Goal: Information Seeking & Learning: Learn about a topic

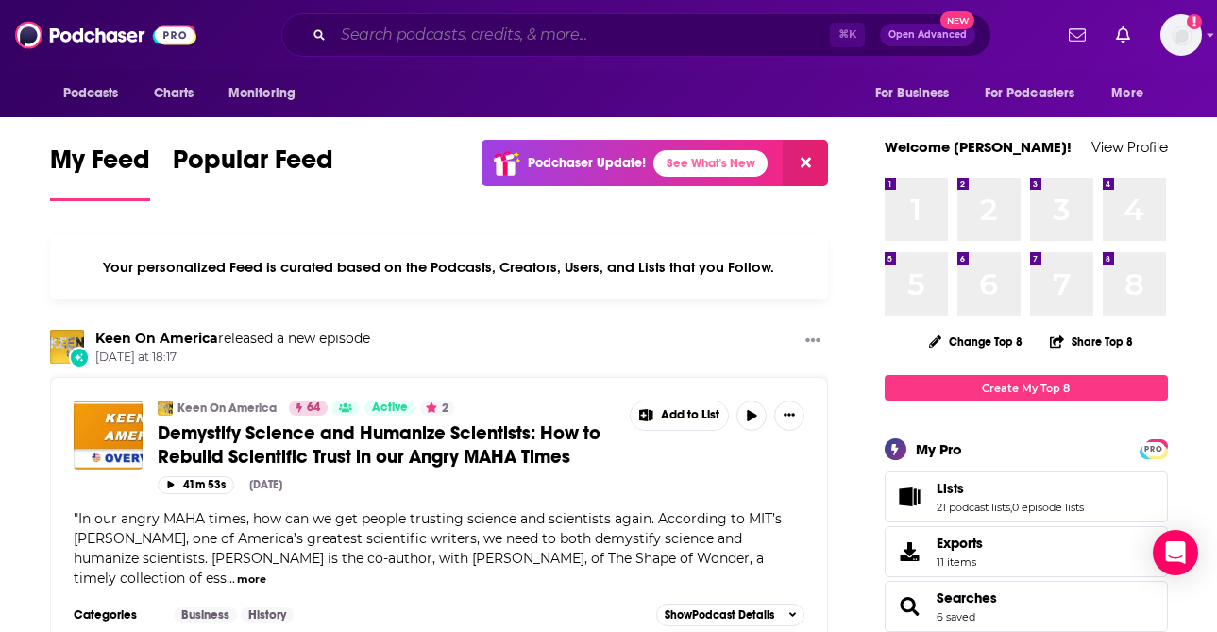
click at [471, 21] on input "Search podcasts, credits, & more..." at bounding box center [581, 35] width 497 height 30
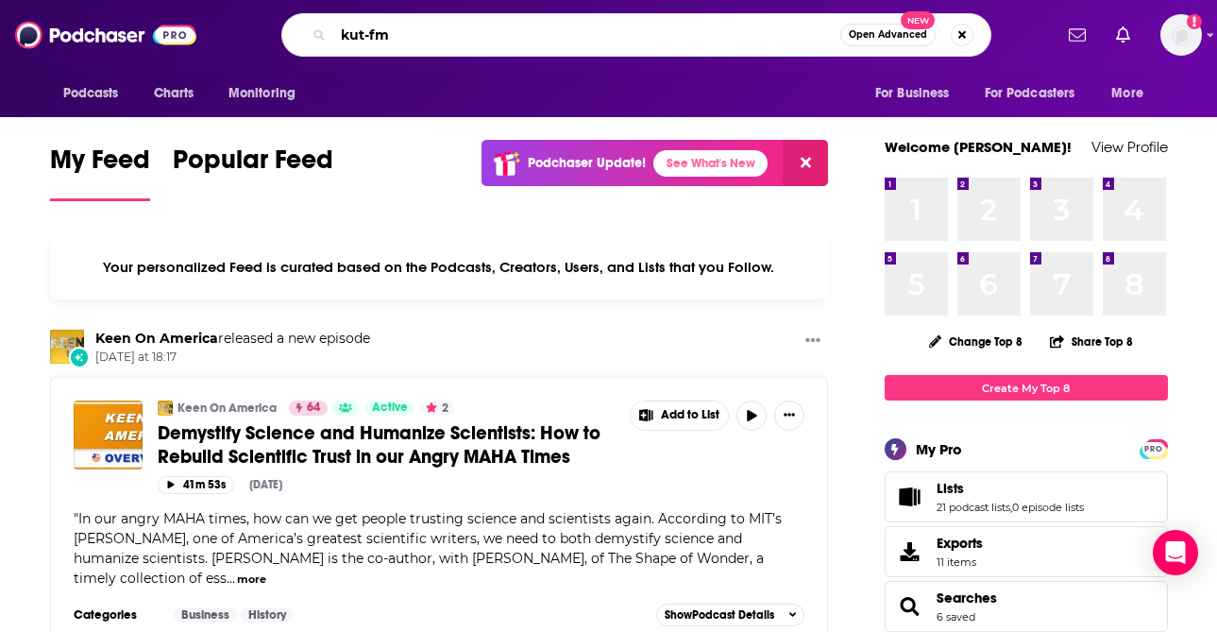
type input "kut-fm"
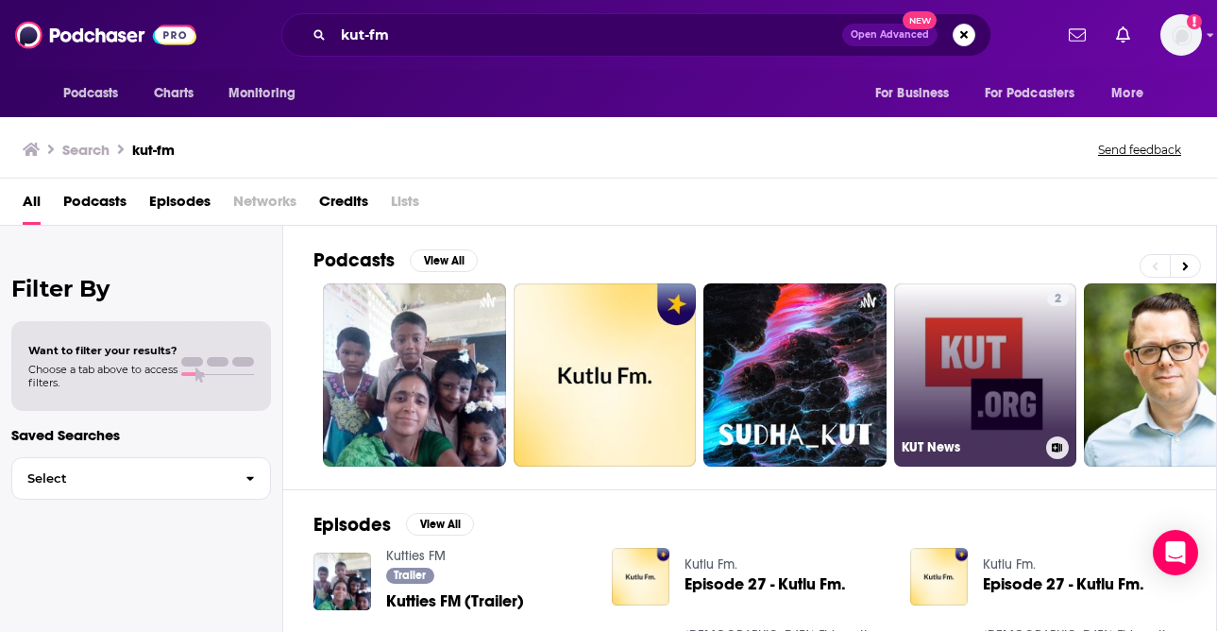
click at [984, 312] on link "2 KUT News" at bounding box center [985, 374] width 183 height 183
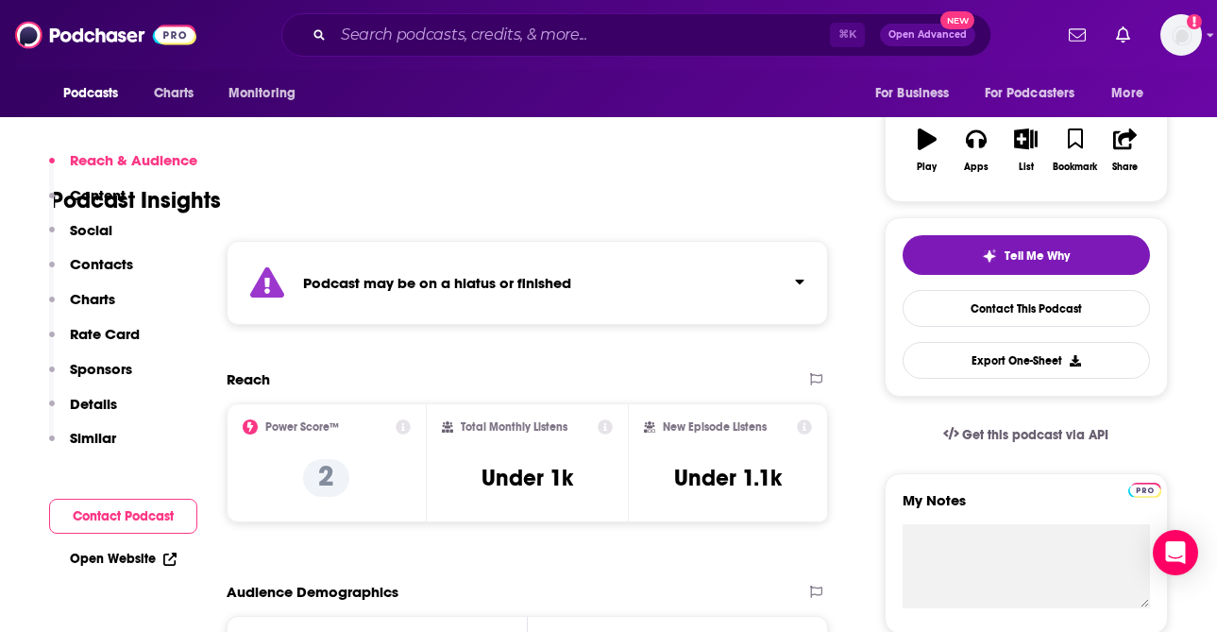
scroll to position [67, 0]
